Goal: Check status

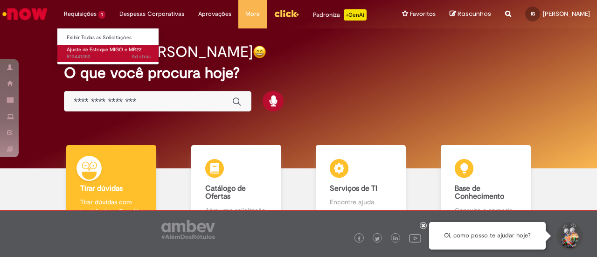
click at [105, 50] on span "Ajuste de Estoque MIGO e MR22" at bounding box center [104, 49] width 75 height 7
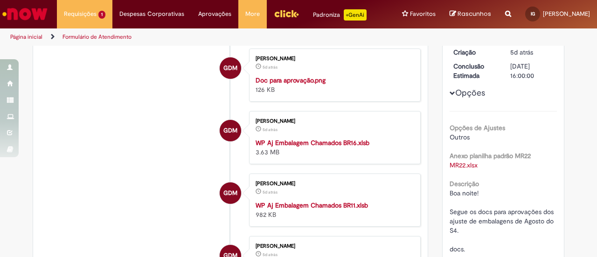
scroll to position [60, 0]
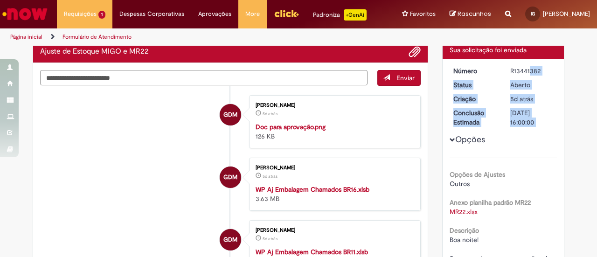
drag, startPoint x: 506, startPoint y: 70, endPoint x: 565, endPoint y: 72, distance: 58.8
click at [558, 72] on div "Número R13441382 Status Aberto Criação 5d atrás 5 dias atrás Conclusão Estimada…" at bounding box center [504, 205] width 122 height 293
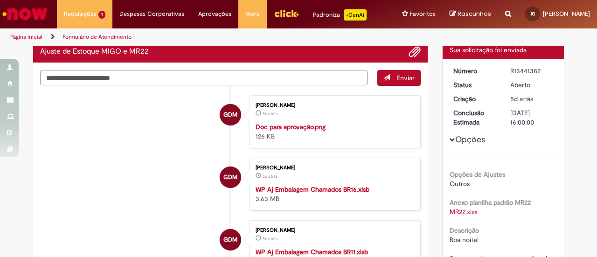
drag, startPoint x: 537, startPoint y: 71, endPoint x: 504, endPoint y: 68, distance: 32.8
click at [504, 68] on dd "R13441382" at bounding box center [532, 70] width 57 height 9
copy div "R13441382"
click at [19, 13] on img "Ir para a Homepage" at bounding box center [25, 14] width 48 height 19
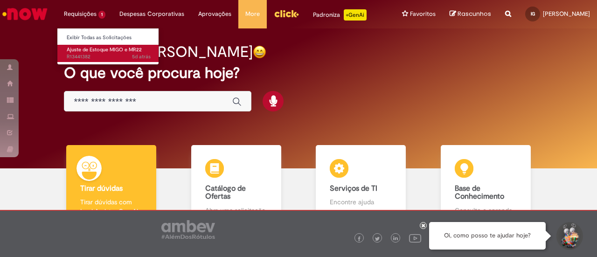
click at [86, 53] on span "5d atrás 5 dias atrás R13441382" at bounding box center [109, 56] width 84 height 7
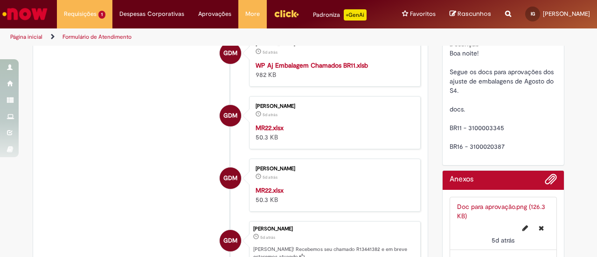
scroll to position [293, 0]
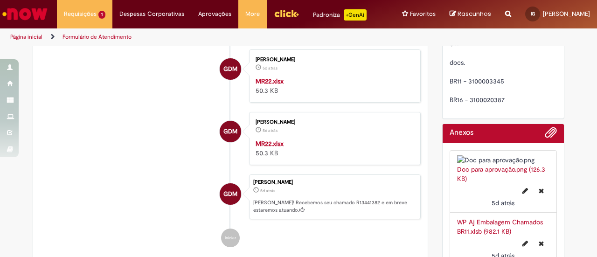
click at [304, 23] on strong "WP Aj Embalagem Chamados BR11.xlsb" at bounding box center [312, 18] width 112 height 8
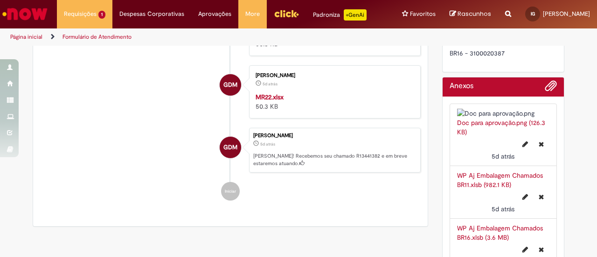
click at [263, 101] on strong "MR22.xlsx" at bounding box center [270, 97] width 28 height 8
click at [263, 39] on strong "MR22.xlsx" at bounding box center [270, 34] width 28 height 8
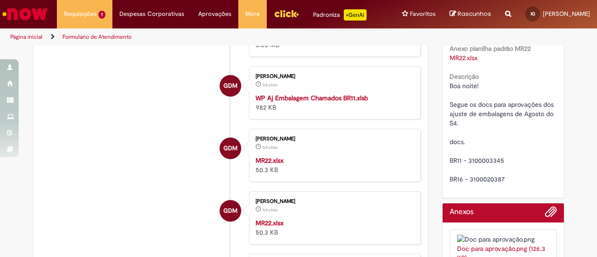
scroll to position [233, 0]
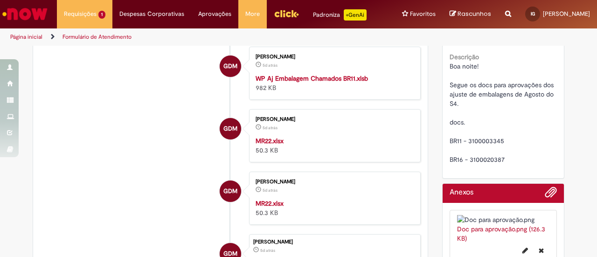
click at [349, 83] on strong "WP Aj Embalagem Chamados BR11.xlsb" at bounding box center [312, 78] width 112 height 8
